Goal: Information Seeking & Learning: Get advice/opinions

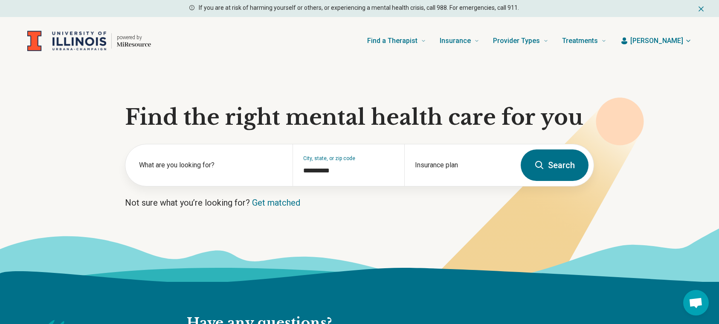
click at [229, 85] on section "**********" at bounding box center [359, 173] width 719 height 217
click at [438, 162] on div "Insurance plan" at bounding box center [459, 165] width 111 height 42
click at [136, 63] on div "powered by Find a Therapist Mental Health Conditions ADHD Anxiety Anorexia Auti…" at bounding box center [359, 41] width 719 height 48
click at [78, 39] on img "Home page" at bounding box center [66, 41] width 79 height 21
click at [74, 36] on img "Home page" at bounding box center [66, 41] width 79 height 21
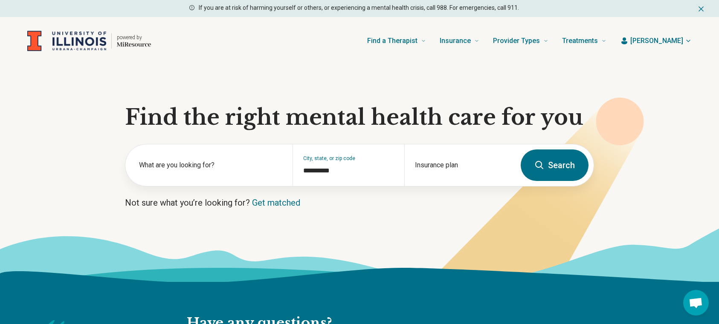
click at [46, 42] on img "Home page" at bounding box center [66, 41] width 79 height 21
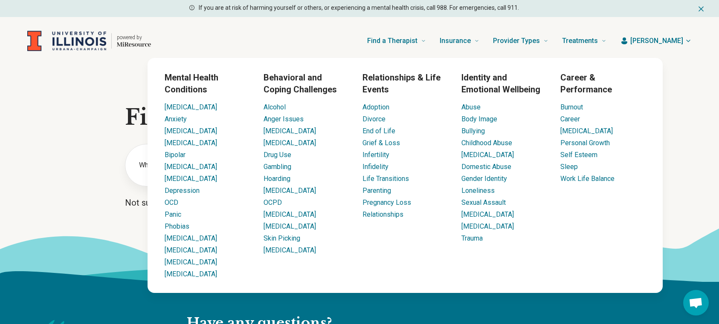
click at [188, 84] on h3 "Mental Health Conditions" at bounding box center [207, 84] width 85 height 24
click at [306, 36] on div "Find a Therapist Mental Health Conditions ADHD Anxiety Anorexia Autism Bipolar …" at bounding box center [386, 41] width 442 height 34
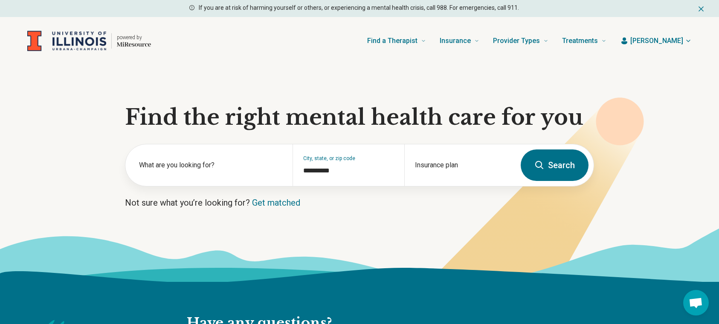
click at [675, 43] on span "[PERSON_NAME]" at bounding box center [656, 41] width 53 height 10
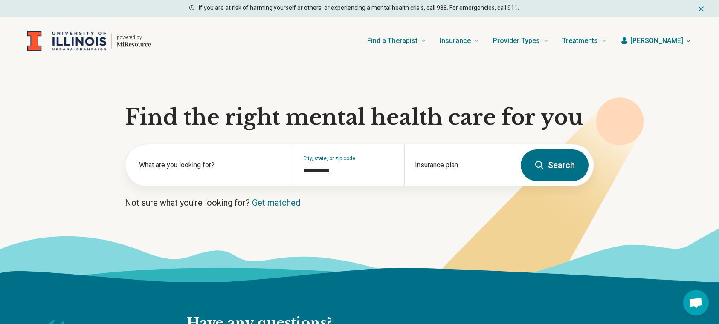
click at [233, 43] on div "Find a Therapist Mental Health Conditions ADHD Anxiety Anorexia Autism Bipolar …" at bounding box center [386, 41] width 442 height 34
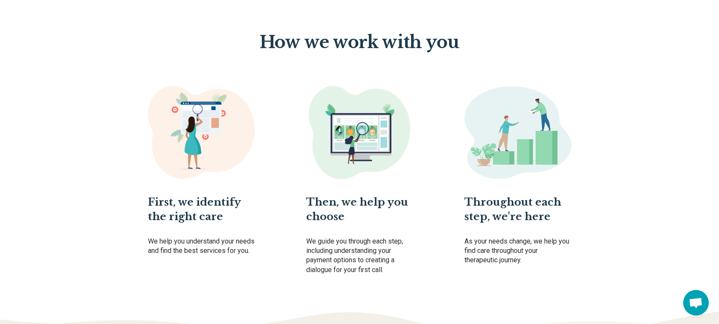
scroll to position [461, 0]
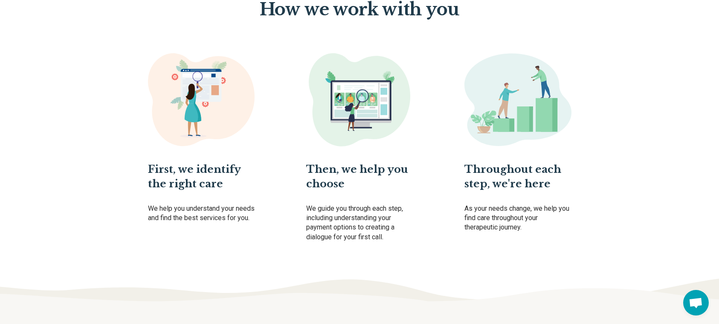
click at [191, 115] on img at bounding box center [201, 99] width 107 height 93
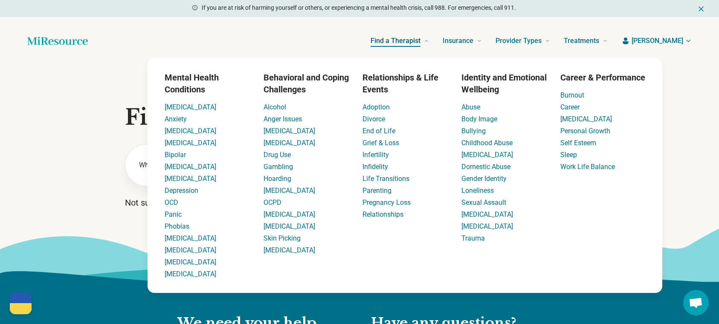
click at [420, 42] on span "Find a Therapist" at bounding box center [395, 41] width 50 height 12
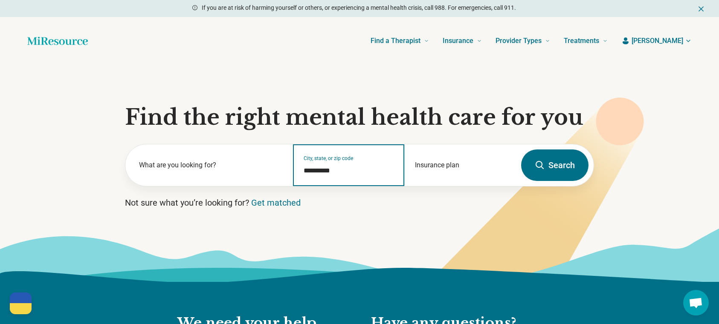
click at [326, 171] on input "**********" at bounding box center [348, 171] width 91 height 10
drag, startPoint x: 338, startPoint y: 170, endPoint x: 284, endPoint y: 162, distance: 54.8
click at [284, 162] on div "**********" at bounding box center [320, 165] width 390 height 42
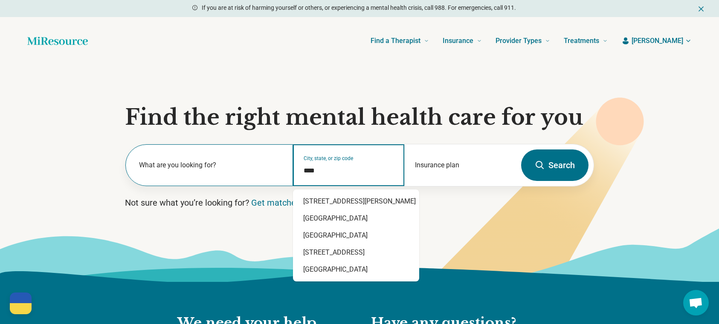
type input "*****"
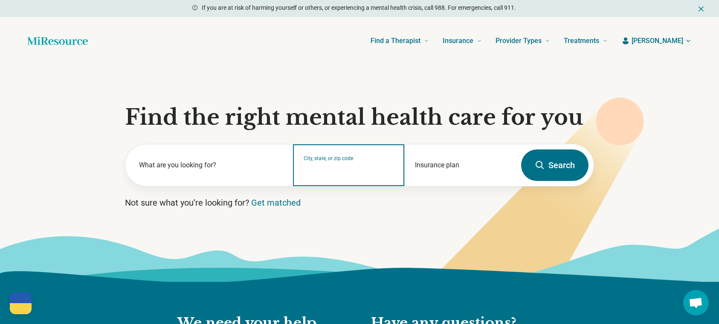
click at [319, 166] on input "City, state, or zip code" at bounding box center [348, 171] width 91 height 10
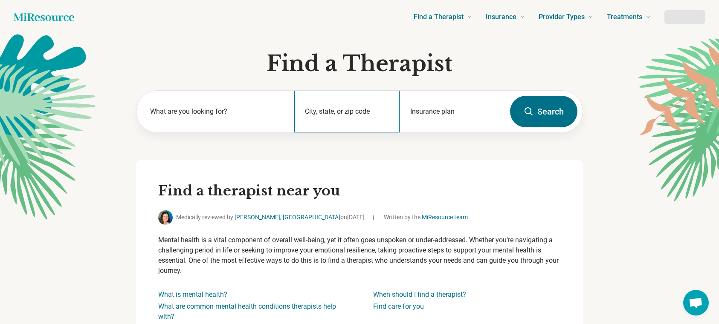
click at [353, 108] on div "City, state, or zip code" at bounding box center [346, 112] width 105 height 42
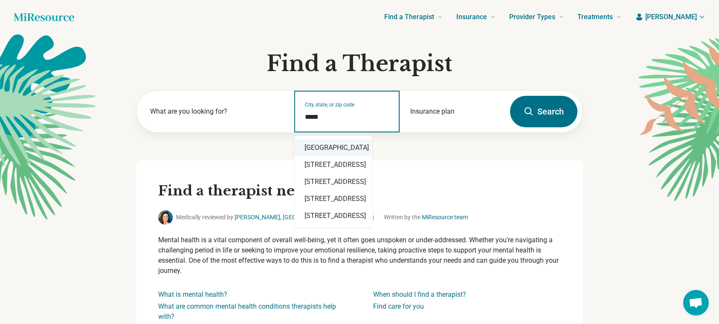
click at [341, 144] on div "Durham, NC 27705" at bounding box center [333, 147] width 78 height 17
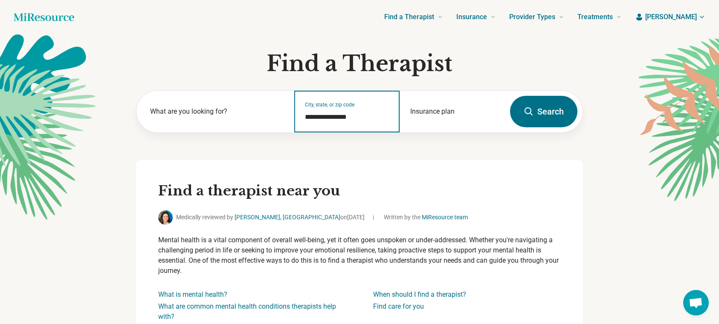
type input "**********"
click at [344, 154] on div "**********" at bounding box center [359, 125] width 447 height 70
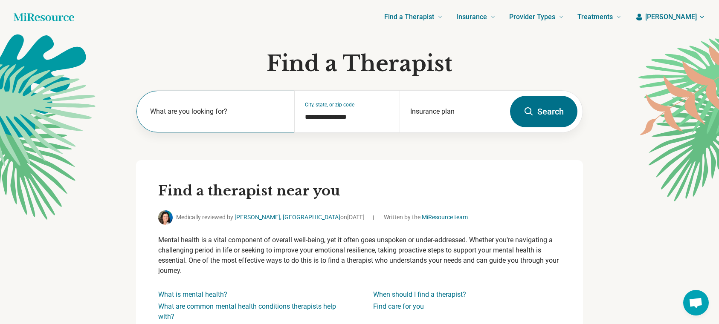
click at [210, 104] on div "What are you looking for?" at bounding box center [215, 112] width 158 height 42
click at [432, 111] on div "Insurance plan" at bounding box center [451, 112] width 105 height 42
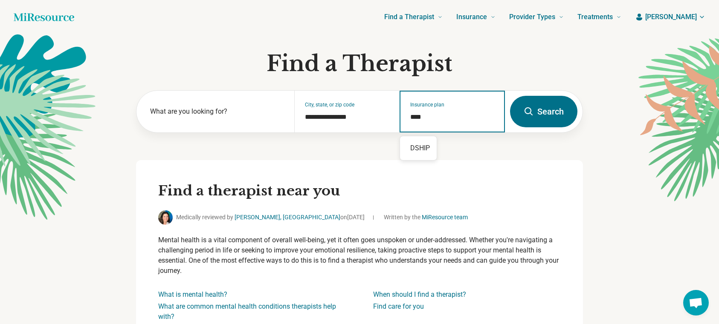
type input "*****"
click at [425, 148] on div "DSHIP" at bounding box center [418, 148] width 37 height 17
type input "*****"
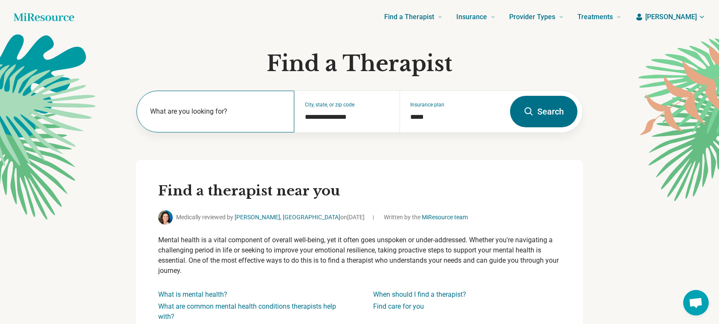
click at [191, 109] on label "What are you looking for?" at bounding box center [217, 112] width 134 height 10
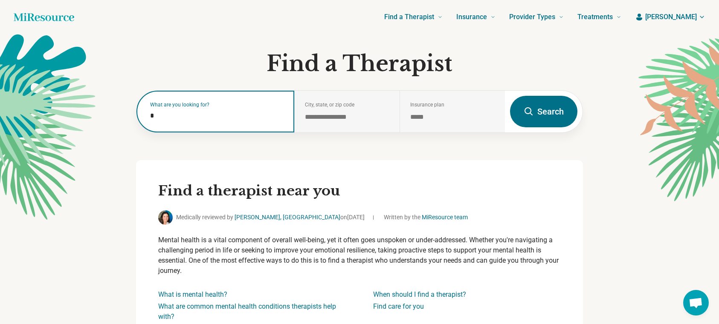
type input "**"
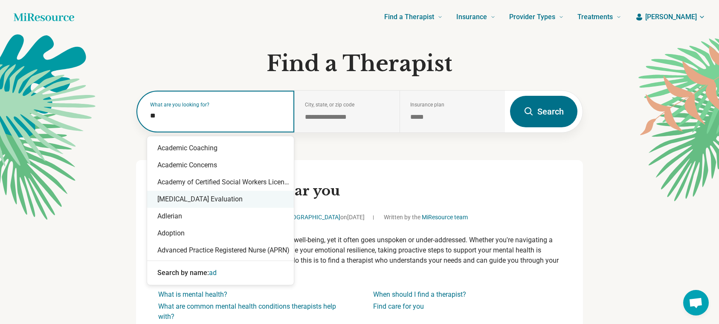
click at [200, 201] on div "ADHD Evaluation" at bounding box center [220, 199] width 147 height 17
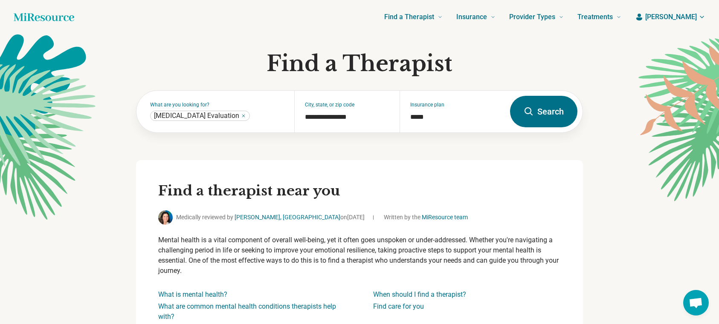
click at [558, 114] on button "Search" at bounding box center [543, 112] width 67 height 32
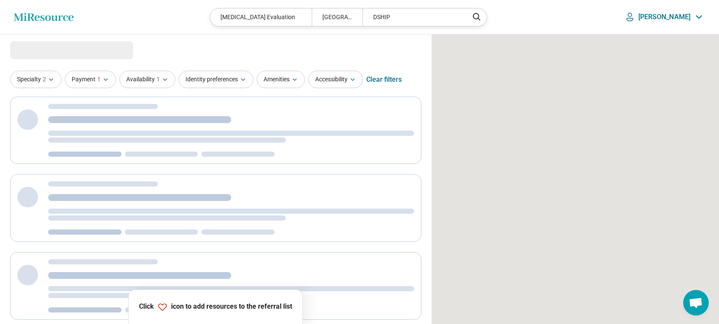
select select "***"
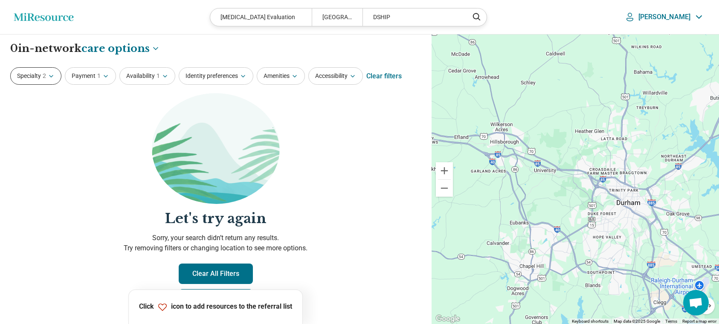
click at [30, 72] on button "Specialty 2" at bounding box center [35, 75] width 51 height 17
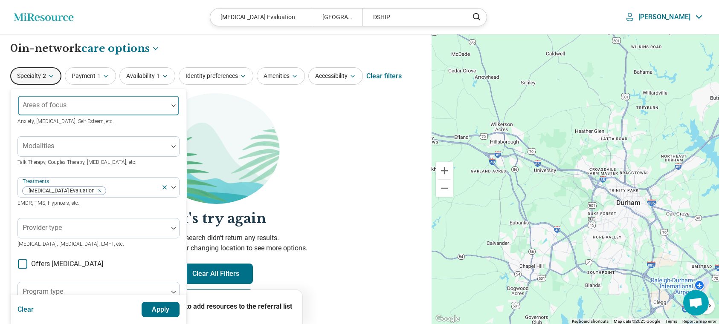
click at [93, 109] on div at bounding box center [92, 109] width 143 height 12
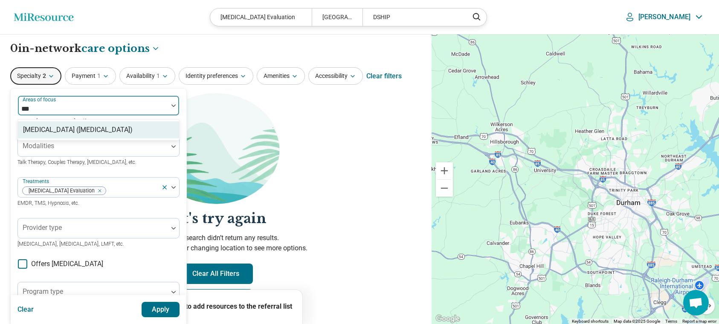
type input "****"
click at [91, 134] on div "[MEDICAL_DATA] ([MEDICAL_DATA])" at bounding box center [78, 130] width 110 height 10
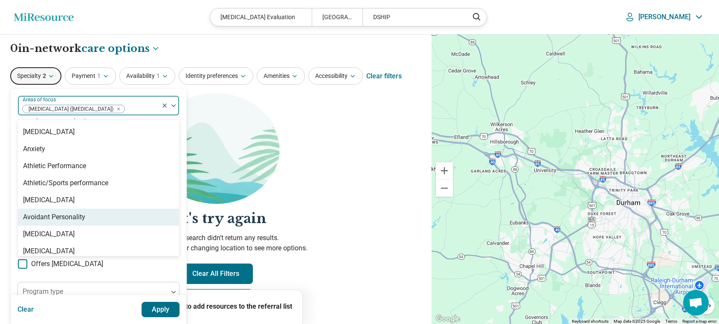
scroll to position [122, 0]
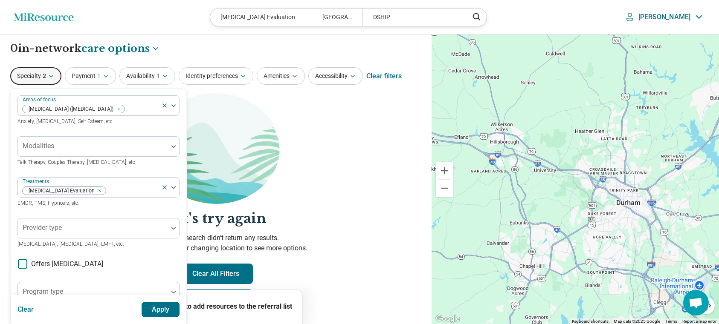
click at [346, 231] on section "Let's try again Sorry, your search didn’t return any results. Try removing filt…" at bounding box center [215, 208] width 411 height 231
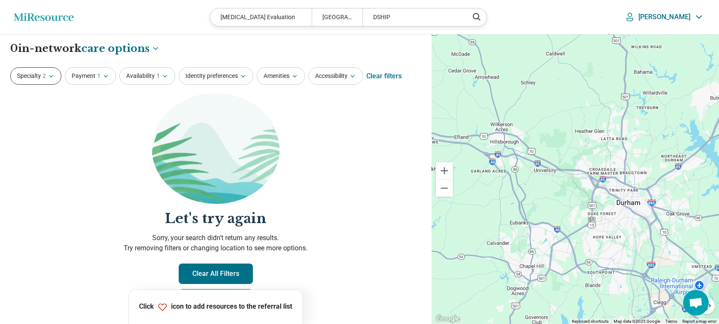
click at [55, 79] on button "Specialty 2" at bounding box center [35, 75] width 51 height 17
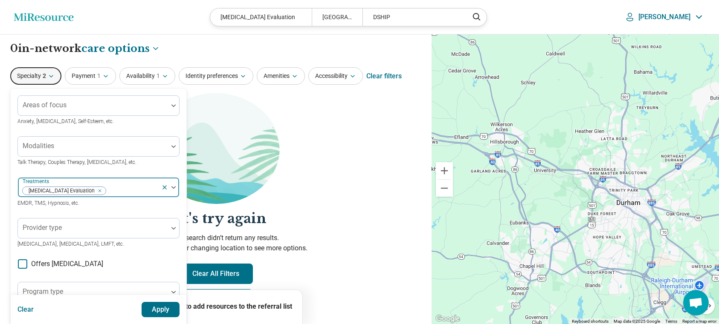
click at [165, 188] on icon at bounding box center [164, 187] width 3 height 3
click at [105, 78] on icon "button" at bounding box center [105, 76] width 7 height 7
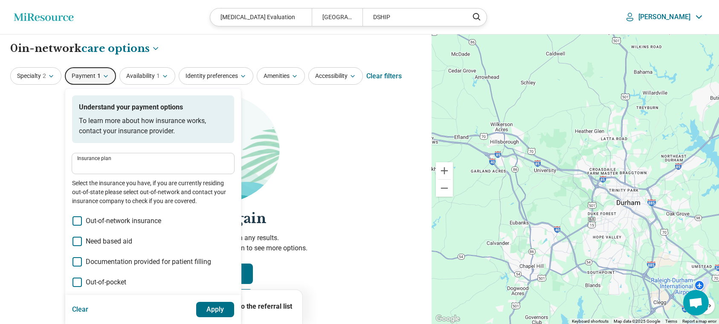
type input "*****"
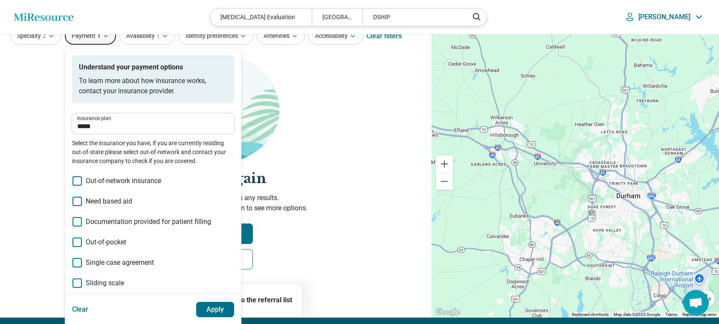
scroll to position [40, 0]
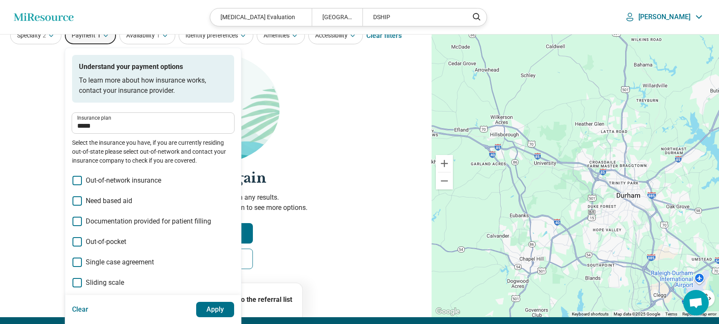
click at [53, 134] on section "Let's try again Sorry, your search didn’t return any results. Try removing filt…" at bounding box center [215, 168] width 411 height 231
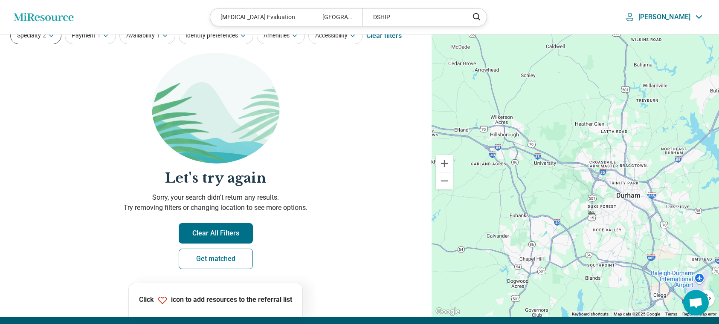
click at [30, 40] on button "Specialty 2" at bounding box center [35, 35] width 51 height 17
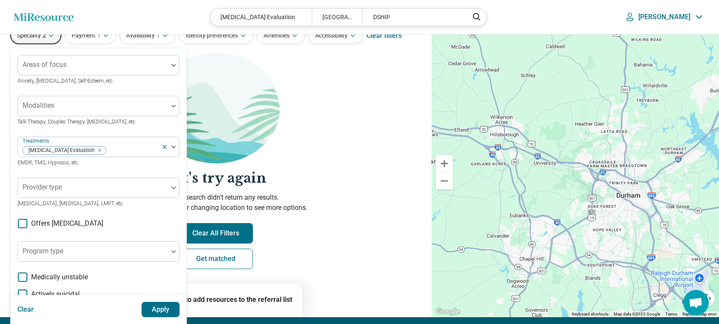
click at [21, 225] on icon at bounding box center [22, 223] width 9 height 9
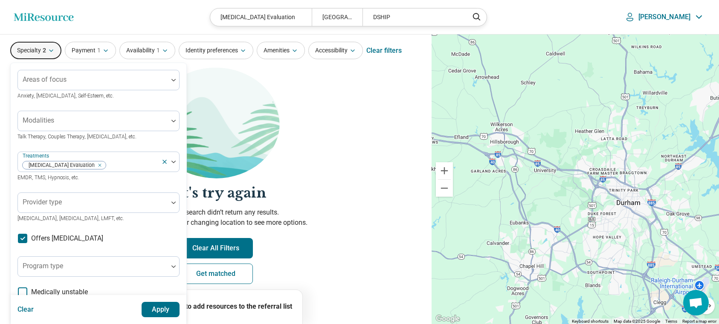
scroll to position [24, 0]
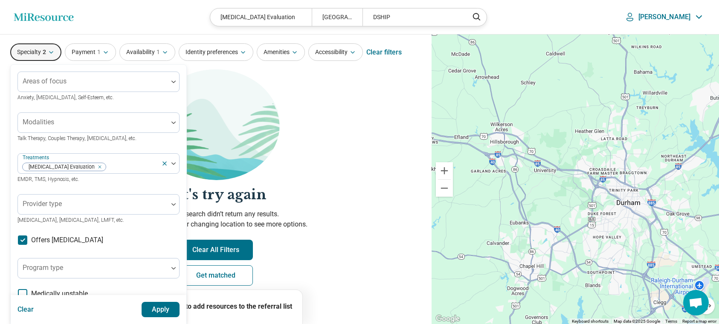
click at [374, 136] on section "Let's try again Sorry, your search didn’t return any results. Try removing filt…" at bounding box center [215, 184] width 411 height 231
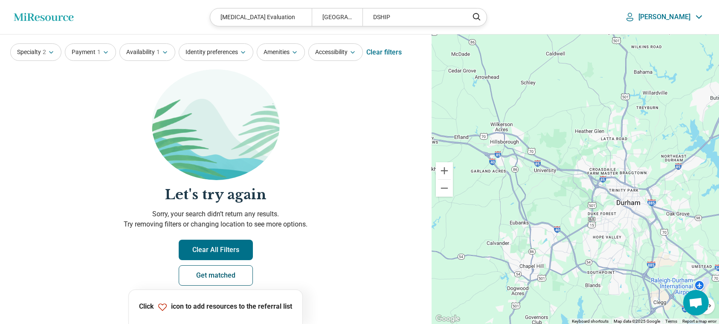
click at [216, 278] on link "Get matched" at bounding box center [216, 276] width 74 height 20
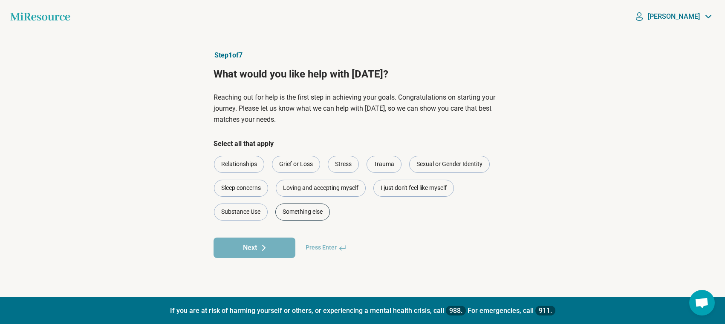
click at [301, 211] on div "Something else" at bounding box center [302, 212] width 55 height 17
click at [261, 257] on button "Next" at bounding box center [255, 248] width 82 height 20
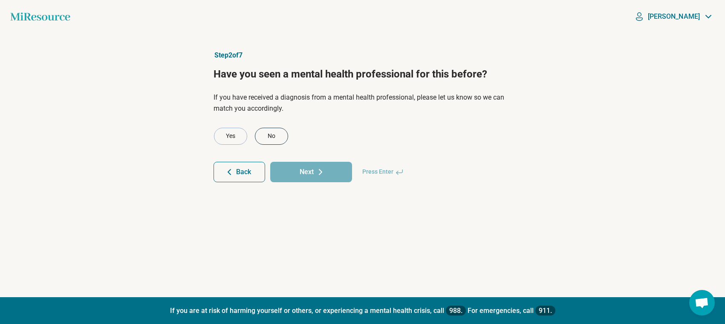
click at [273, 138] on div "No" at bounding box center [271, 136] width 33 height 17
click at [301, 172] on button "Next" at bounding box center [311, 172] width 82 height 20
click at [274, 137] on div "No" at bounding box center [271, 136] width 33 height 17
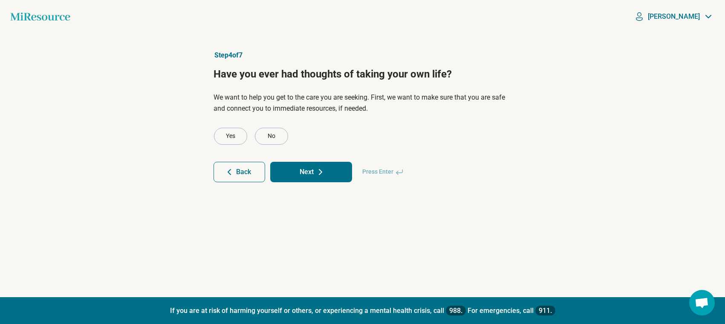
click at [310, 180] on button "Next" at bounding box center [311, 172] width 82 height 20
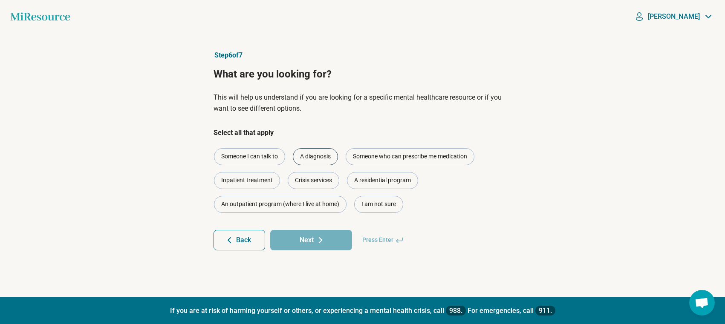
click at [312, 159] on div "A diagnosis" at bounding box center [315, 156] width 45 height 17
click at [372, 161] on div "Someone who can prescribe me medication" at bounding box center [410, 156] width 129 height 17
click at [312, 241] on button "Next" at bounding box center [311, 240] width 82 height 20
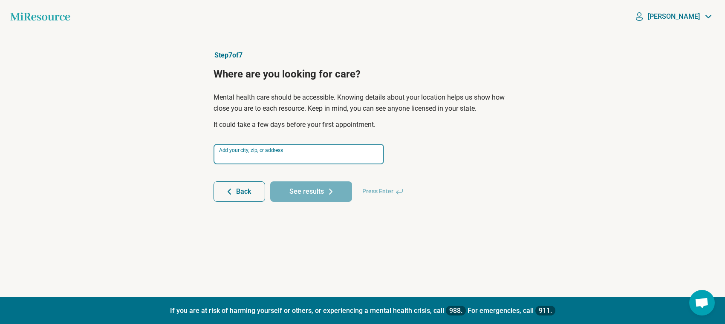
click at [305, 158] on input at bounding box center [299, 154] width 170 height 20
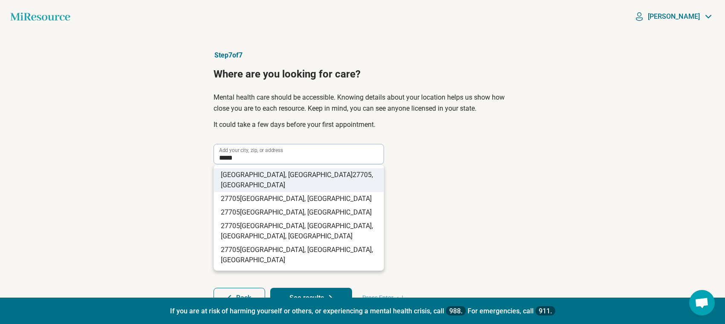
click at [279, 172] on span ", USA" at bounding box center [297, 180] width 152 height 18
type input "**********"
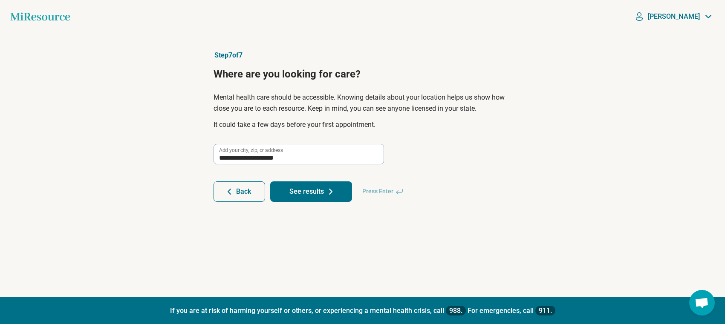
click at [312, 194] on button "See results" at bounding box center [311, 192] width 82 height 20
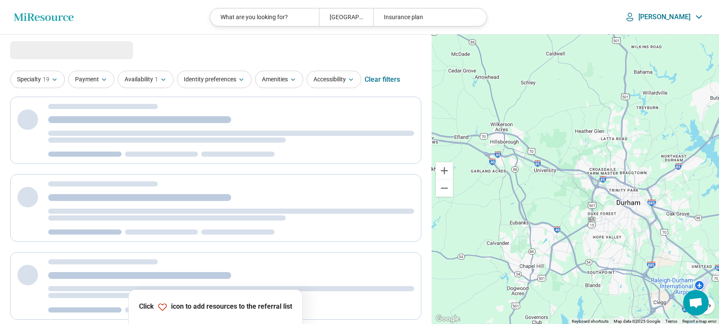
select select "***"
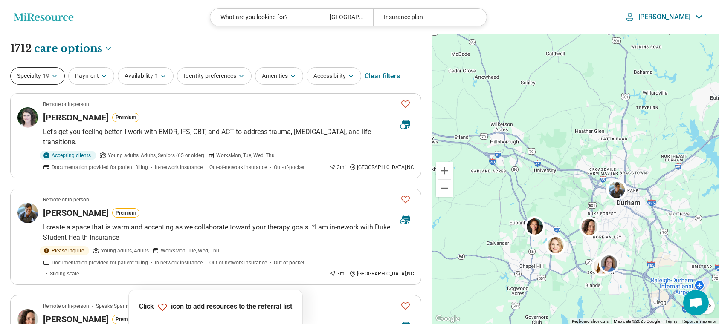
click at [57, 78] on icon "button" at bounding box center [54, 76] width 7 height 7
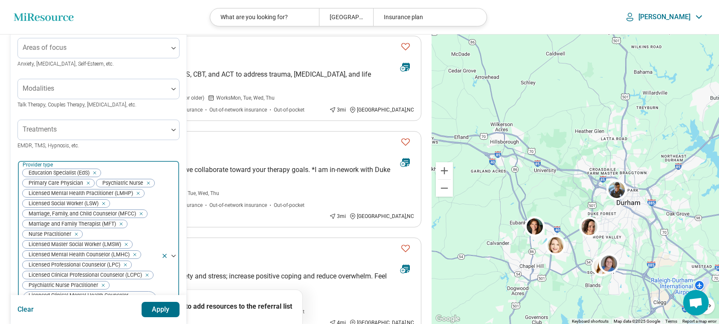
scroll to position [67, 0]
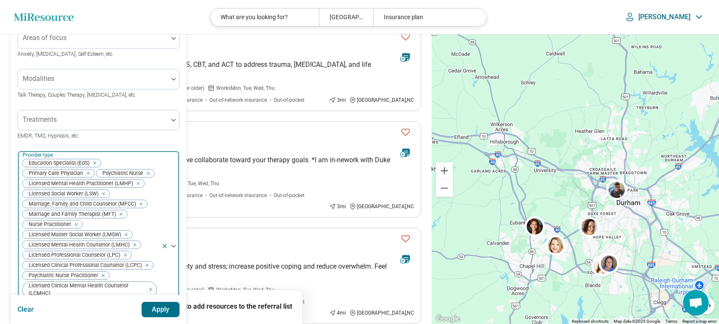
click at [97, 163] on div "Remove [object Object]" at bounding box center [93, 163] width 10 height 10
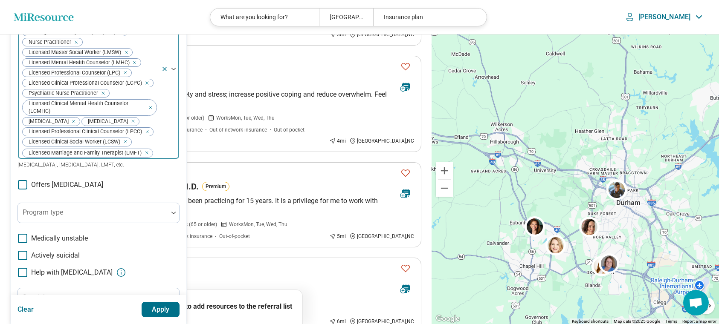
scroll to position [241, 0]
click at [151, 107] on div "Remove [object Object]" at bounding box center [149, 102] width 10 height 10
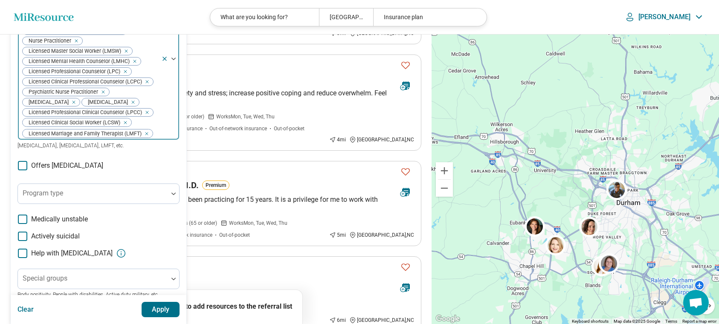
click at [148, 113] on icon "Remove [object Object]" at bounding box center [145, 113] width 6 height 6
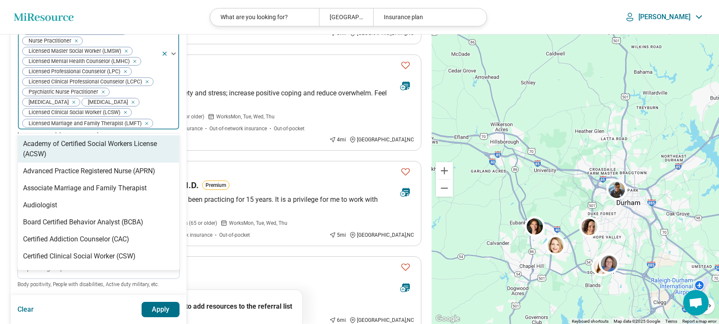
click at [130, 113] on button "button" at bounding box center [127, 113] width 9 height 8
click at [147, 122] on div "Remove [object Object]" at bounding box center [145, 123] width 10 height 10
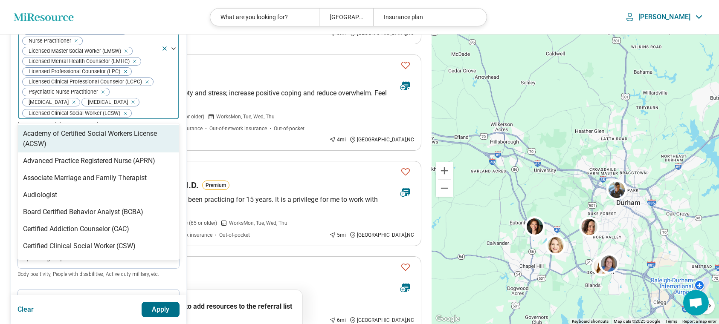
click at [127, 113] on div "Remove [object Object]" at bounding box center [123, 113] width 10 height 10
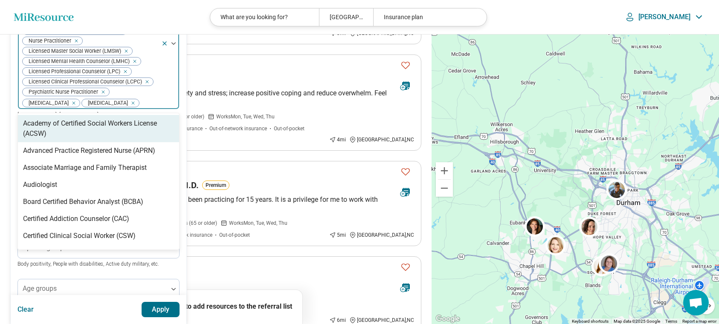
click at [102, 91] on icon "Remove [object Object]" at bounding box center [101, 91] width 3 height 3
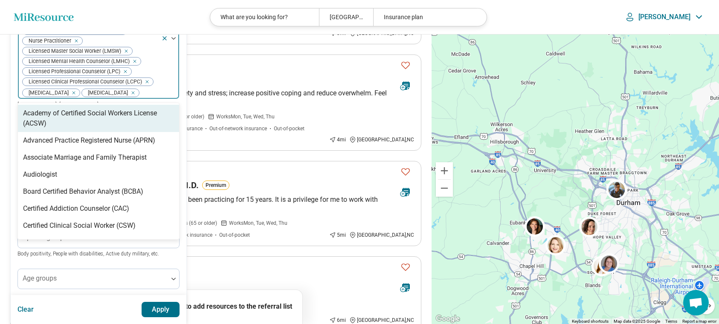
click at [146, 81] on icon "Remove [object Object]" at bounding box center [145, 81] width 3 height 3
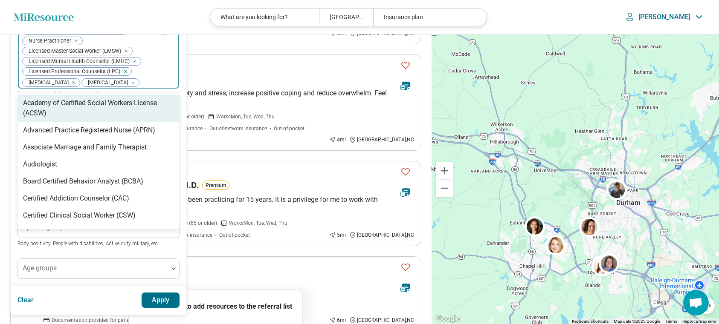
click at [124, 70] on icon "Remove [object Object]" at bounding box center [123, 72] width 6 height 6
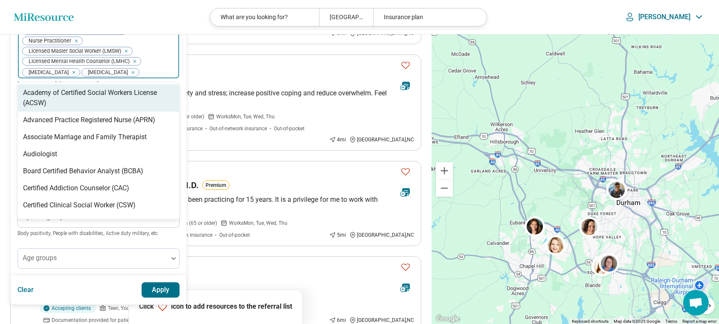
click at [130, 60] on icon "Remove [object Object]" at bounding box center [133, 61] width 6 height 6
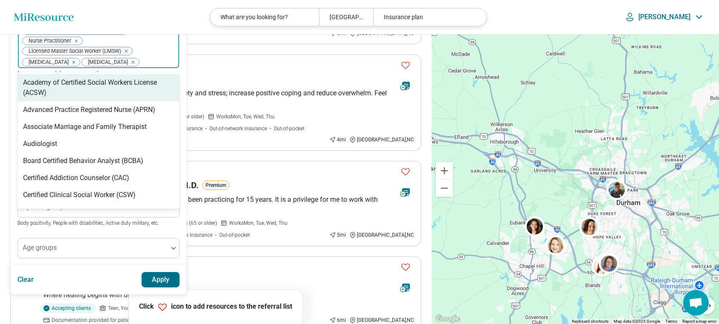
click at [127, 50] on icon "Remove [object Object]" at bounding box center [124, 51] width 6 height 6
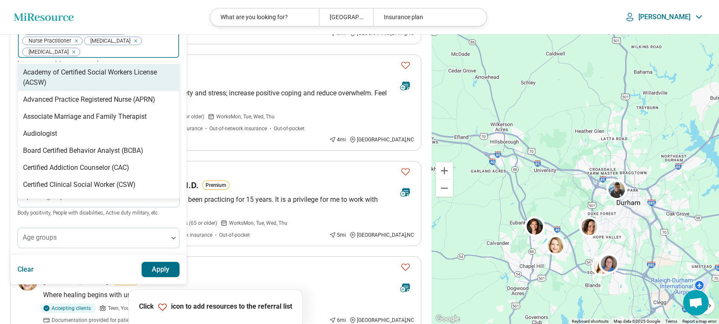
click at [75, 40] on icon "Remove [object Object]" at bounding box center [74, 41] width 6 height 6
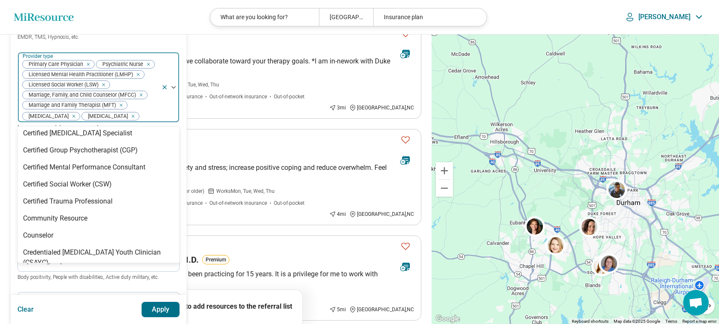
scroll to position [161, 0]
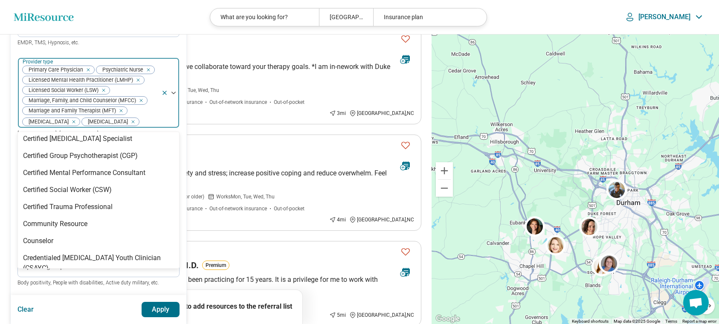
click at [150, 68] on div "Remove [object Object]" at bounding box center [147, 70] width 10 height 10
click at [138, 80] on div "Remove [object Object]" at bounding box center [136, 80] width 10 height 10
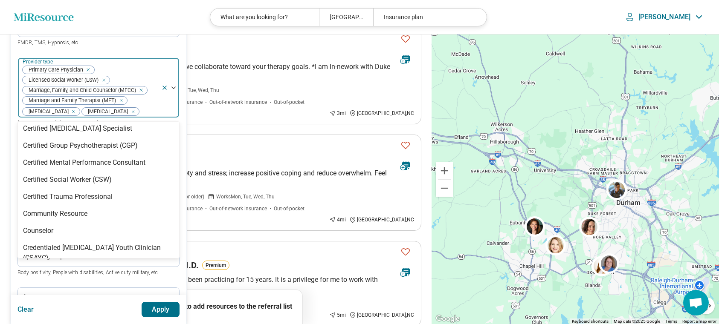
click at [104, 79] on icon "Remove [object Object]" at bounding box center [101, 80] width 6 height 6
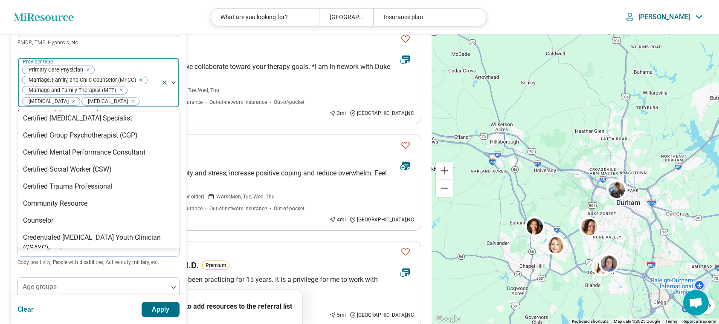
click at [142, 80] on icon "Remove [object Object]" at bounding box center [139, 80] width 6 height 6
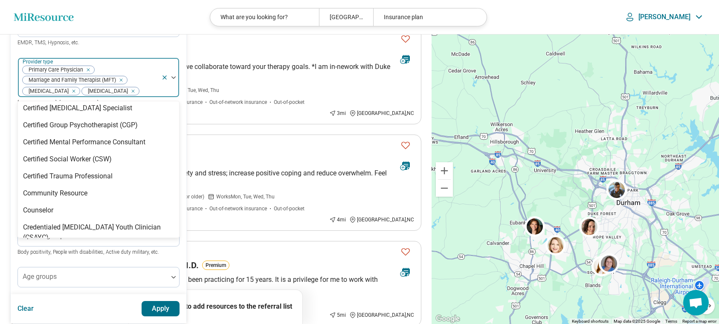
click at [120, 79] on icon "Remove [object Object]" at bounding box center [119, 80] width 6 height 6
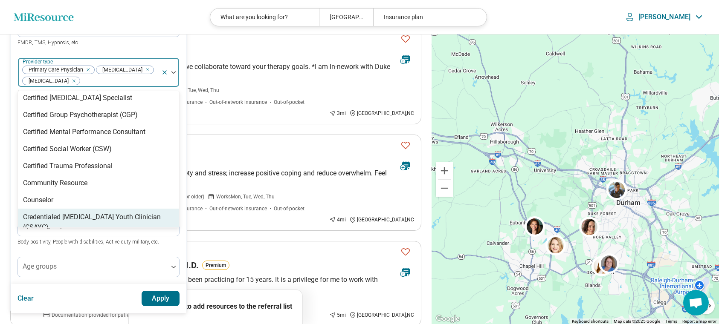
click at [156, 302] on button "Apply" at bounding box center [161, 298] width 38 height 15
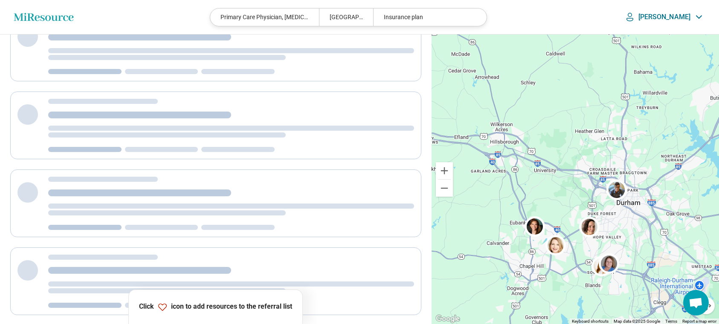
scroll to position [0, 0]
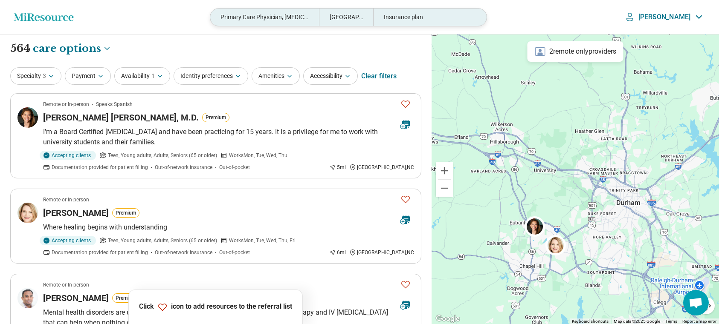
click at [412, 20] on div "Insurance plan" at bounding box center [427, 17] width 108 height 17
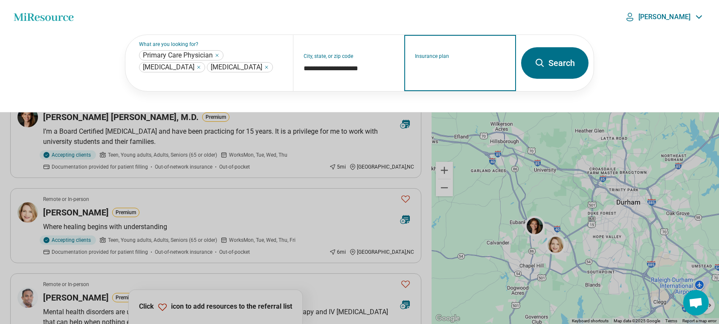
click at [435, 64] on input "Insurance plan" at bounding box center [460, 69] width 91 height 10
type input "*****"
click at [425, 94] on div "DSHIP" at bounding box center [422, 95] width 37 height 17
type input "*****"
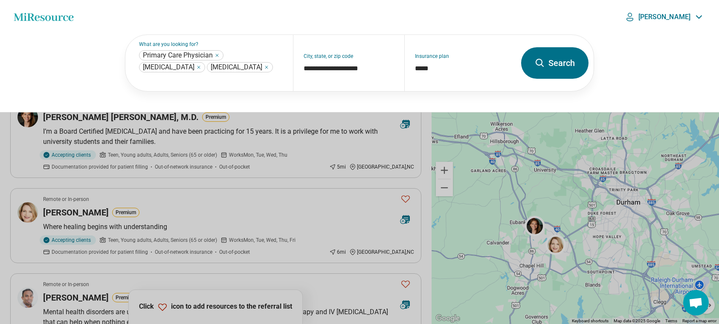
click at [542, 59] on icon at bounding box center [539, 63] width 8 height 8
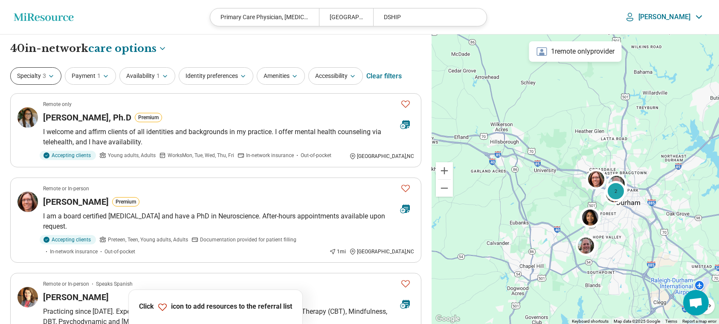
click at [52, 76] on icon "button" at bounding box center [50, 76] width 3 height 2
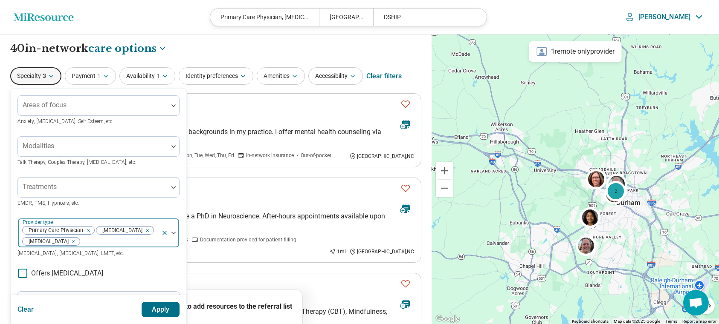
click at [69, 241] on icon "Remove [object Object]" at bounding box center [72, 242] width 6 height 6
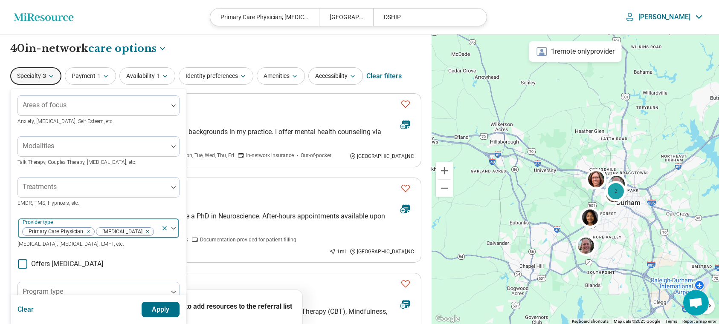
click at [22, 263] on icon at bounding box center [22, 264] width 9 height 9
click at [156, 307] on button "Apply" at bounding box center [161, 309] width 38 height 15
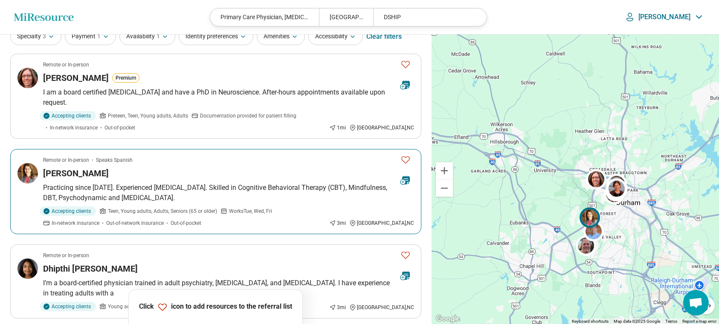
scroll to position [50, 0]
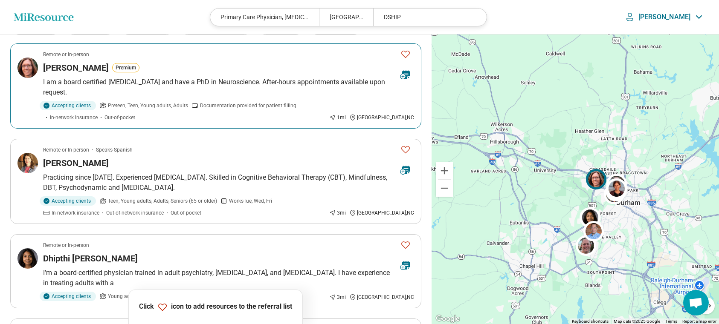
click at [116, 69] on button "Premium" at bounding box center [125, 67] width 27 height 9
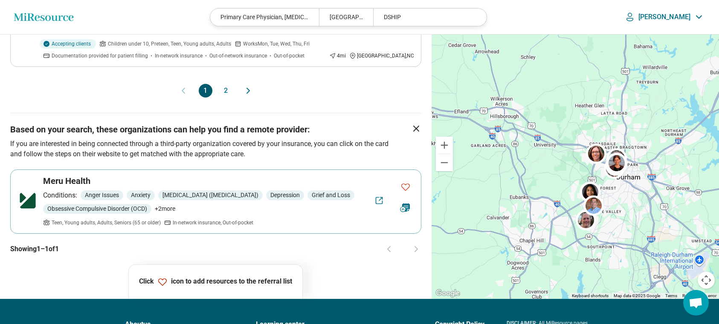
scroll to position [802, 0]
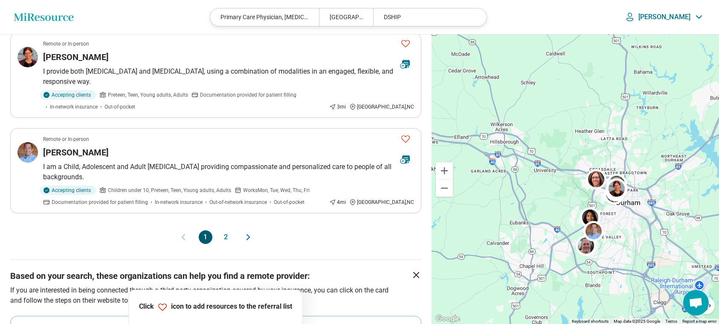
click at [227, 231] on button "2" at bounding box center [226, 238] width 14 height 14
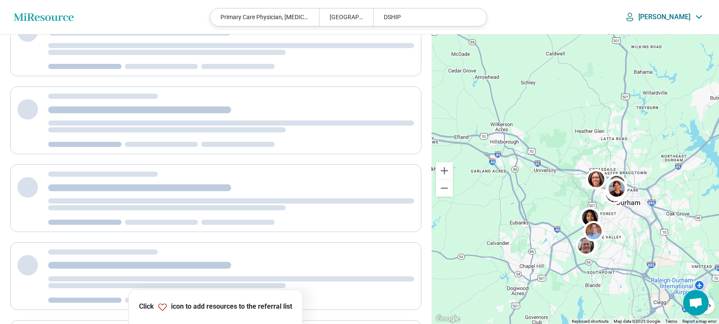
scroll to position [0, 0]
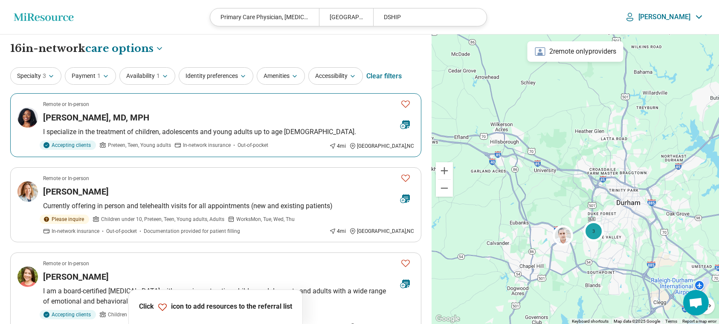
click at [202, 144] on span "In-network insurance" at bounding box center [207, 146] width 48 height 8
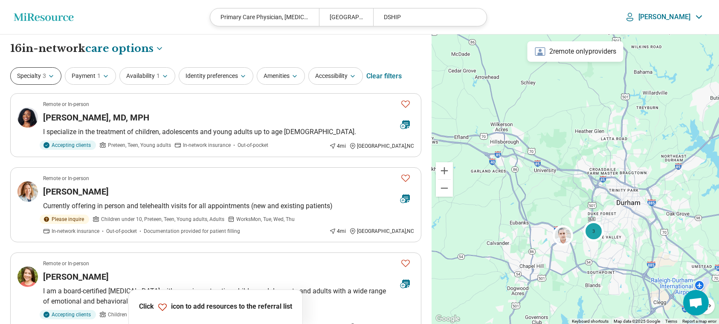
click at [49, 75] on icon "button" at bounding box center [51, 76] width 7 height 7
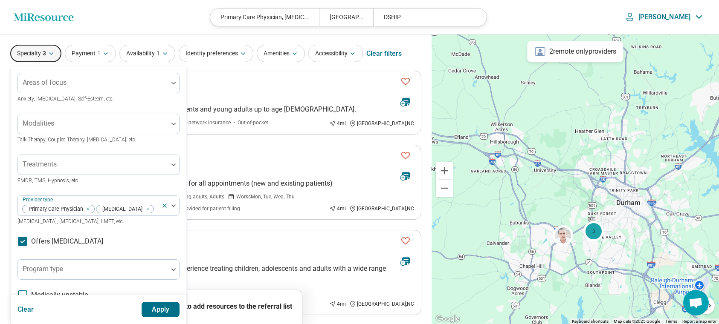
scroll to position [23, 0]
click at [167, 80] on div at bounding box center [93, 82] width 150 height 19
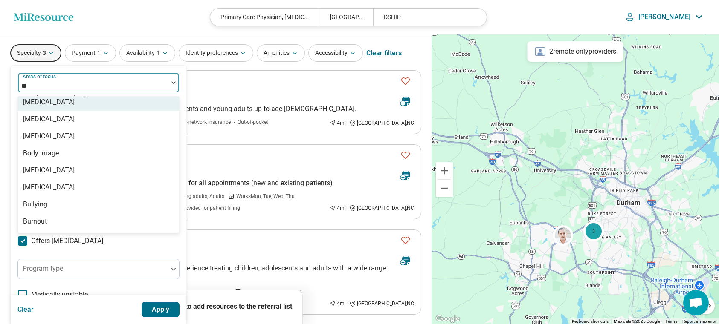
scroll to position [0, 0]
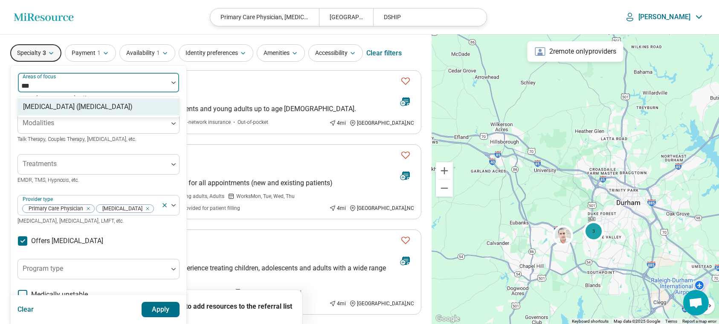
type input "****"
click at [88, 109] on div "[MEDICAL_DATA] ([MEDICAL_DATA])" at bounding box center [78, 107] width 110 height 10
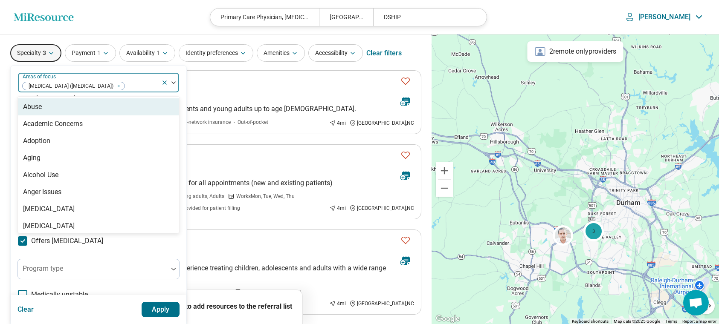
click at [224, 228] on ul "Remote or In-person Erikka Taylor, MD, MPH I specialize in the treatment of chi…" at bounding box center [215, 325] width 411 height 510
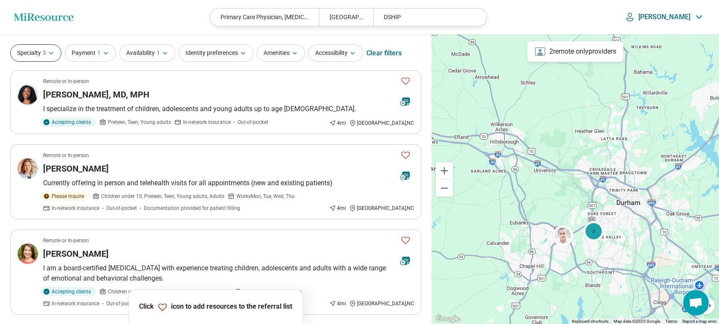
click at [53, 54] on icon "button" at bounding box center [51, 53] width 7 height 7
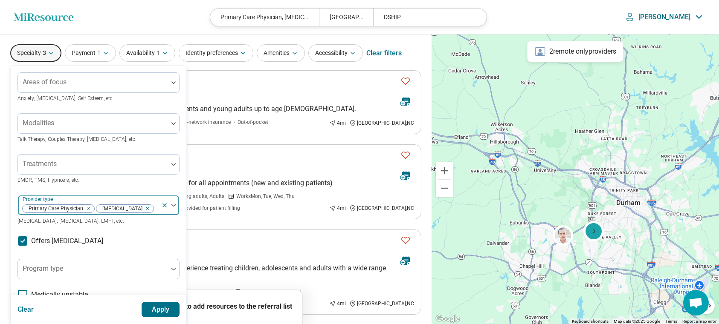
click at [173, 205] on img at bounding box center [173, 205] width 4 height 3
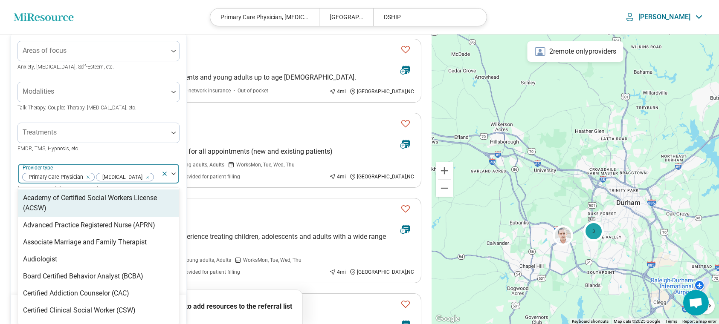
scroll to position [58, 0]
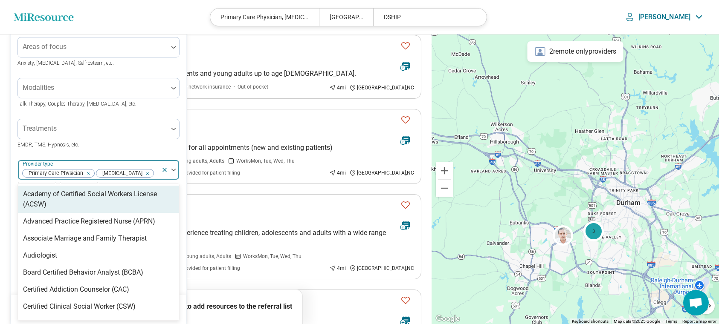
click at [172, 171] on img at bounding box center [173, 170] width 4 height 3
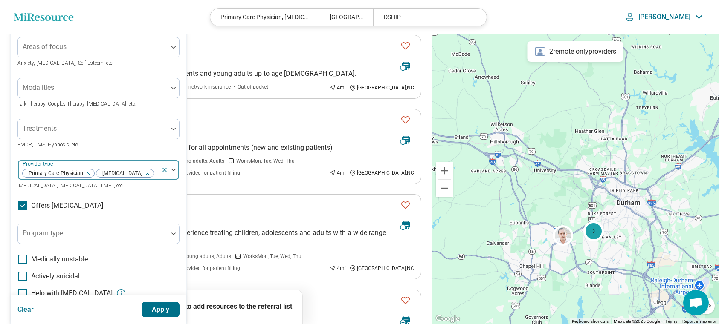
click at [172, 171] on img at bounding box center [173, 170] width 4 height 3
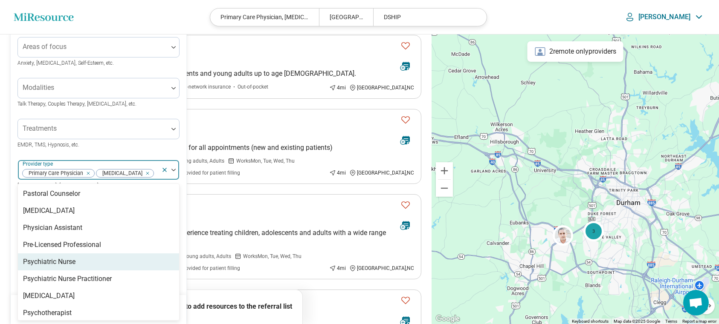
scroll to position [1031, 0]
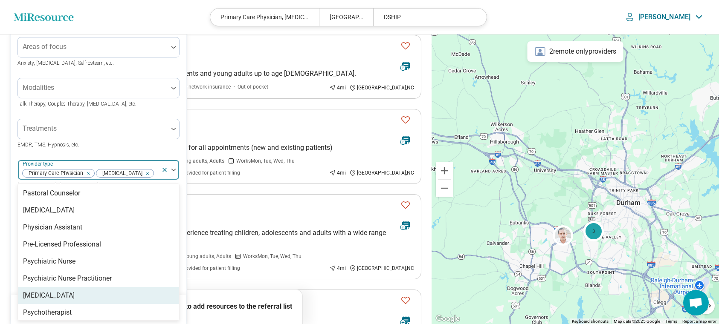
click at [48, 291] on div "Psychologist" at bounding box center [49, 296] width 52 height 10
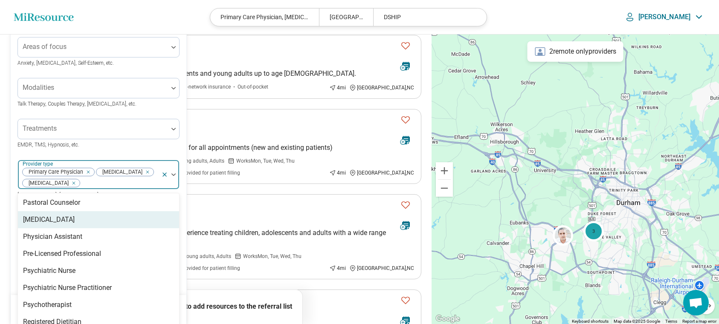
click at [88, 172] on icon "Remove [object Object]" at bounding box center [86, 172] width 6 height 6
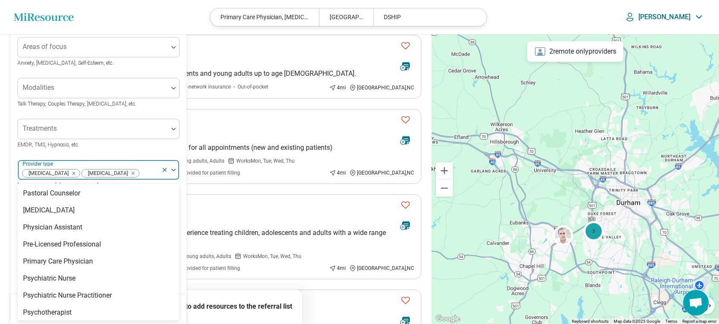
click at [69, 173] on icon "Remove [object Object]" at bounding box center [72, 173] width 6 height 6
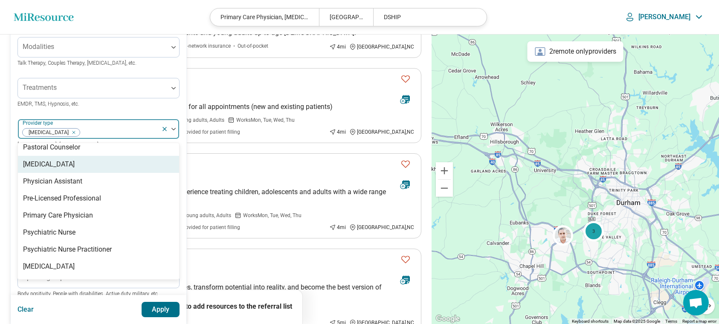
scroll to position [150, 0]
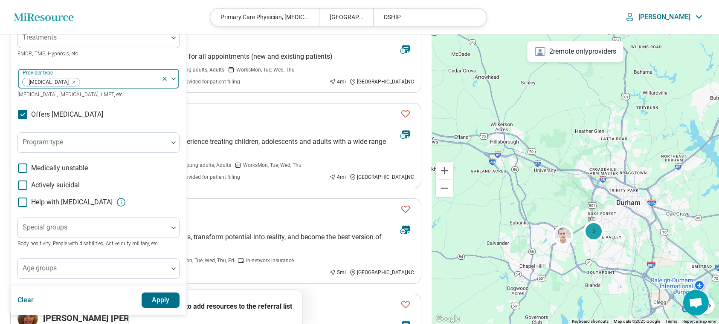
click at [107, 253] on div "Areas of focus Anxiety, Depression, Self-Esteem, etc. Modalities Talk Therapy, …" at bounding box center [98, 112] width 162 height 333
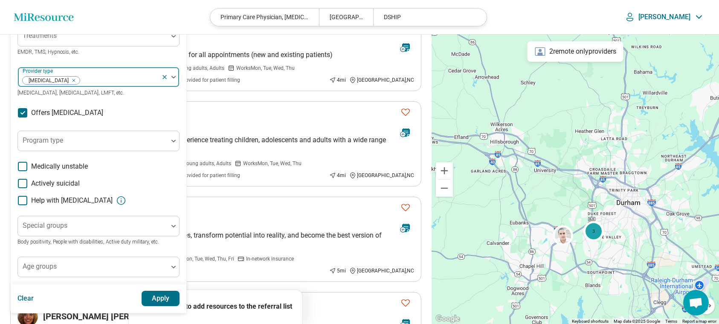
scroll to position [153, 0]
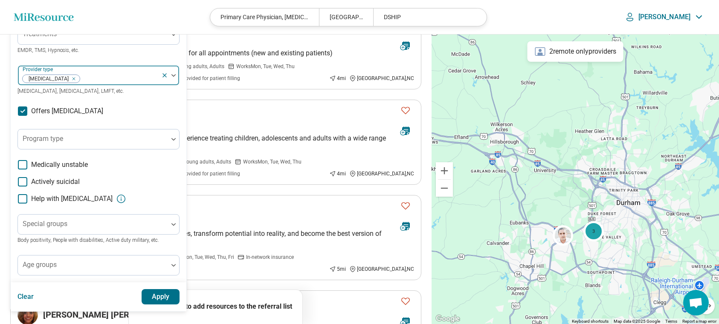
click at [28, 112] on label "Offers medication management" at bounding box center [60, 111] width 86 height 10
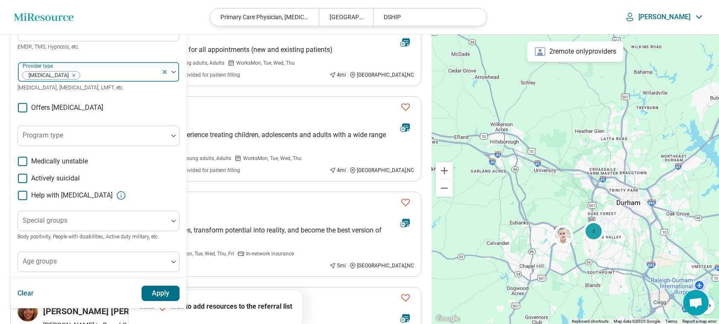
scroll to position [270, 0]
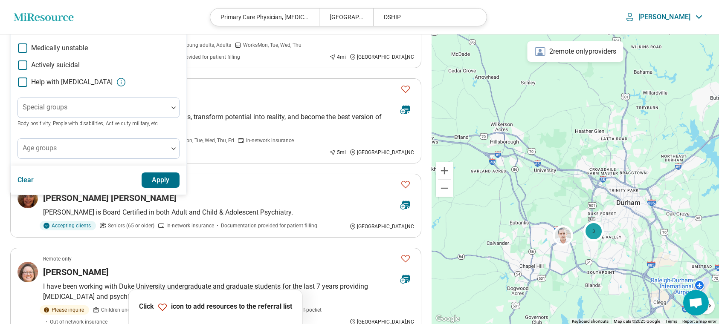
click at [161, 180] on button "Apply" at bounding box center [161, 180] width 38 height 15
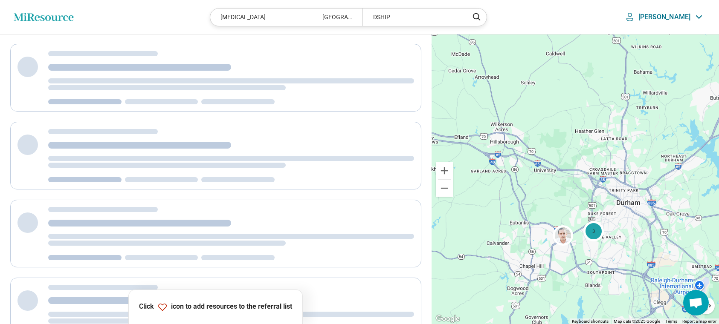
scroll to position [25, 0]
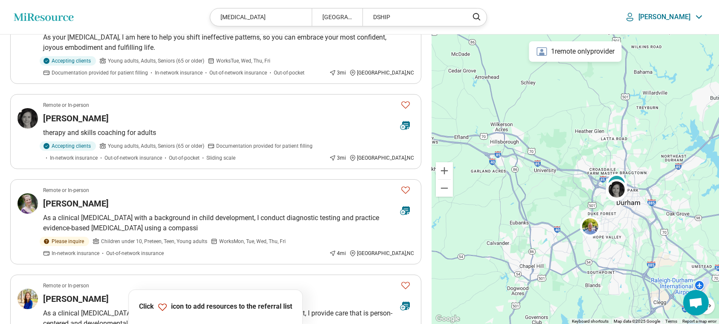
scroll to position [457, 0]
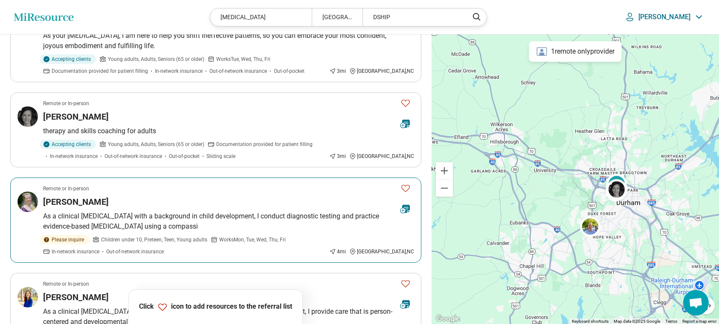
click at [99, 248] on span "In-network insurance" at bounding box center [76, 252] width 48 height 8
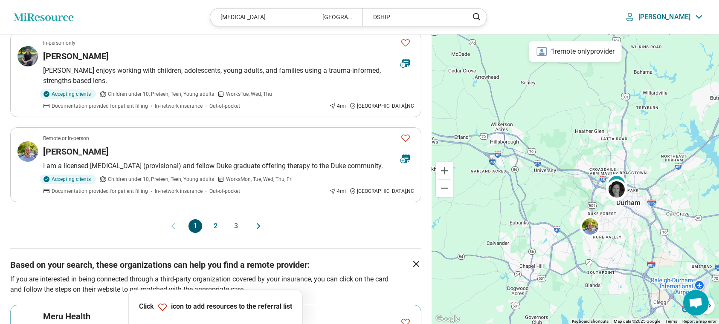
scroll to position [792, 0]
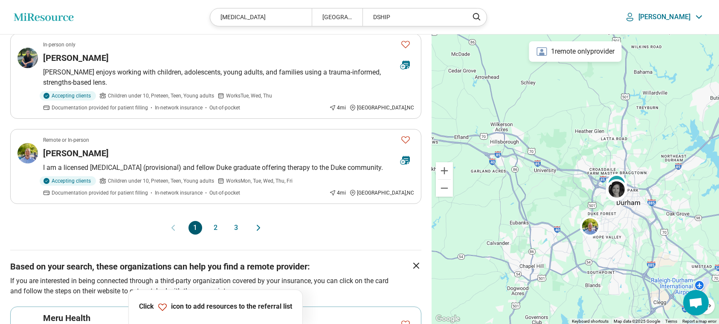
click at [258, 228] on icon "Next page" at bounding box center [258, 227] width 3 height 5
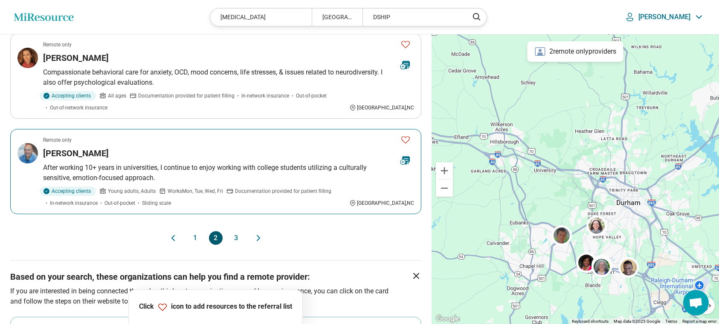
scroll to position [794, 0]
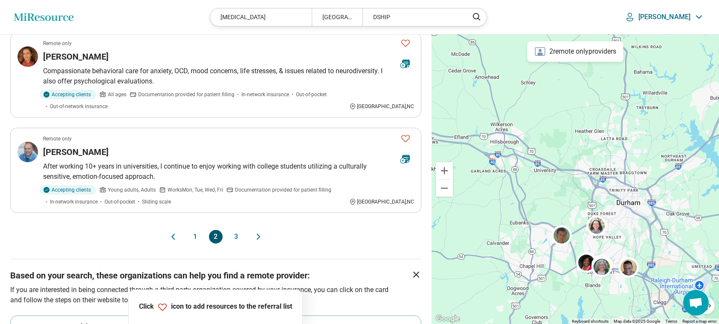
click at [257, 232] on icon "Next page" at bounding box center [258, 237] width 10 height 10
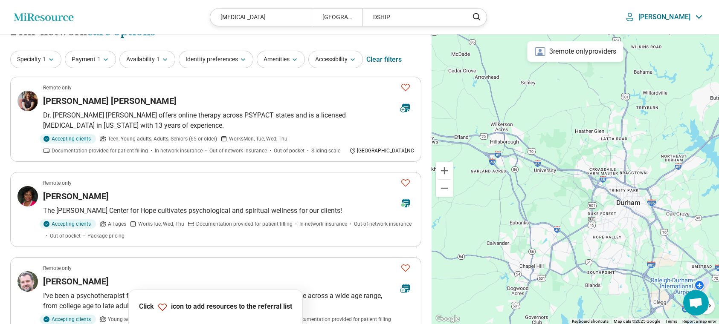
scroll to position [0, 0]
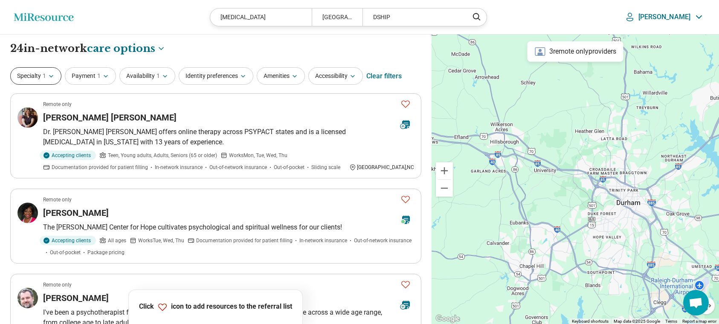
click at [35, 75] on button "Specialty 1" at bounding box center [35, 75] width 51 height 17
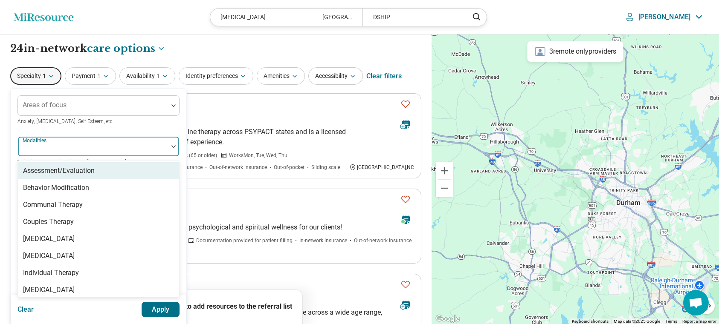
click at [172, 147] on img at bounding box center [173, 146] width 4 height 3
click at [126, 173] on div "Assessment/Evaluation" at bounding box center [98, 170] width 161 height 17
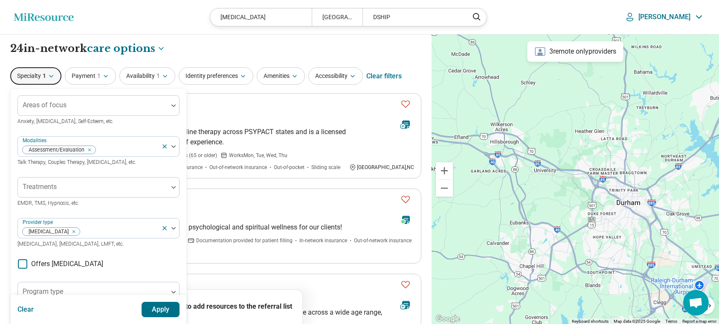
click at [168, 311] on button "Apply" at bounding box center [161, 309] width 38 height 15
